Goal: Register for event/course

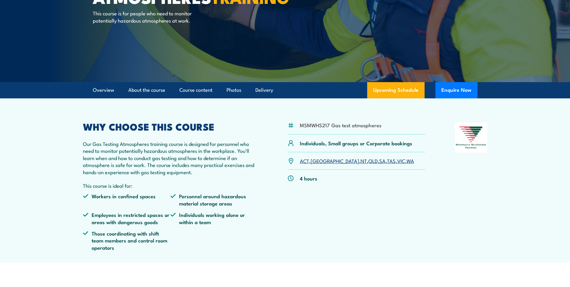
click at [397, 162] on link "VIC" at bounding box center [401, 160] width 8 height 7
